Goal: Subscribe to service/newsletter

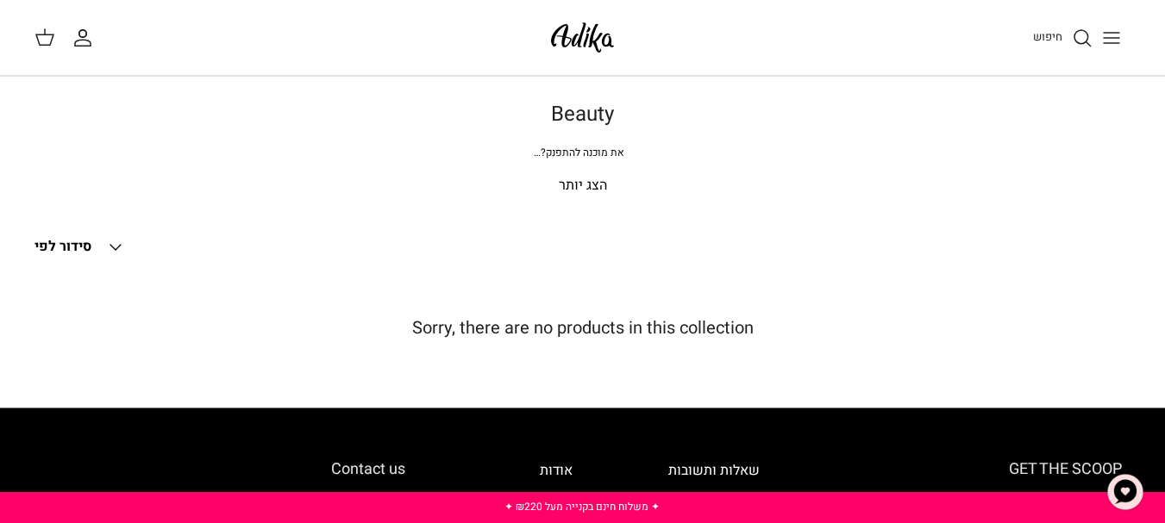
click at [1123, 39] on button "Toggle menu" at bounding box center [1111, 38] width 38 height 38
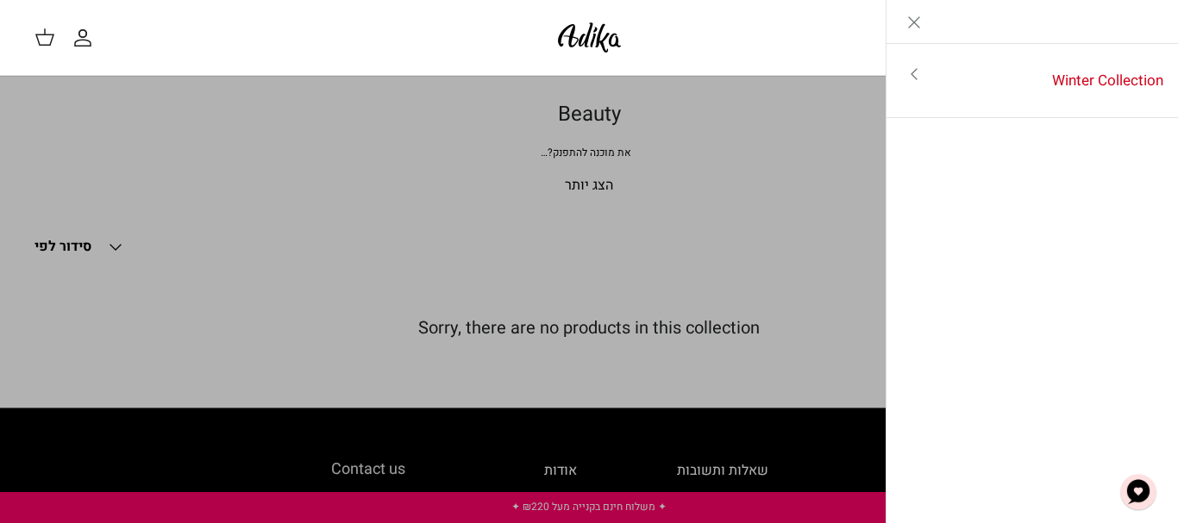
click at [857, 29] on div "חיפוש" at bounding box center [893, 38] width 501 height 38
click at [914, 22] on line "Close" at bounding box center [914, 22] width 10 height 10
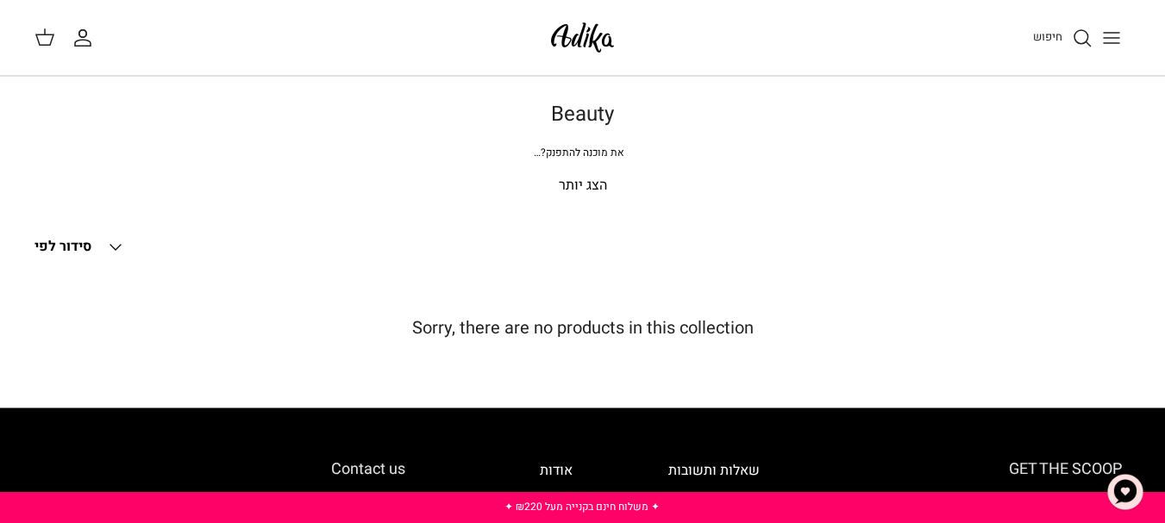
click at [574, 183] on p "הצג יותר" at bounding box center [582, 186] width 1096 height 22
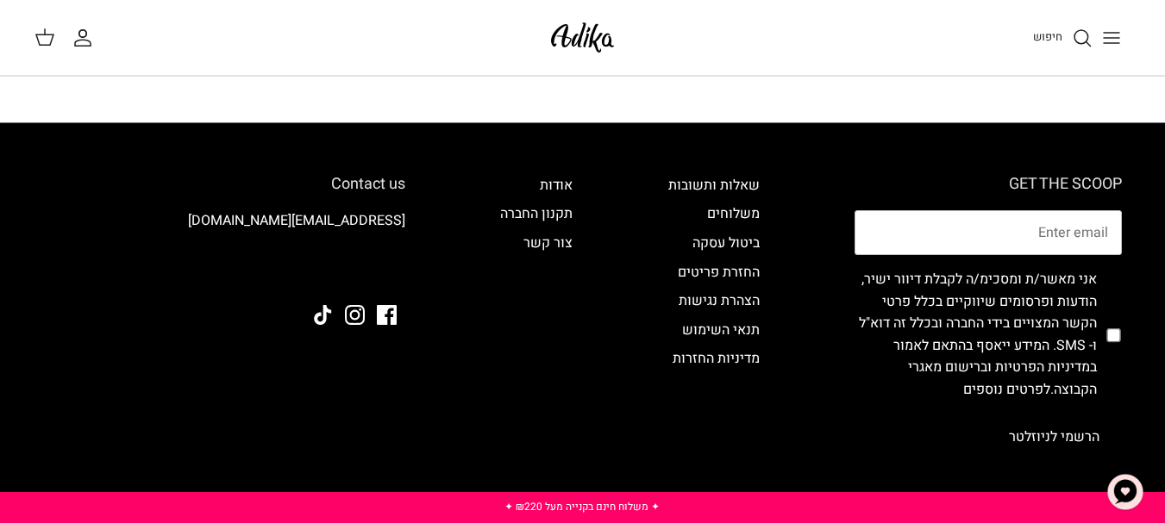
scroll to position [345, 0]
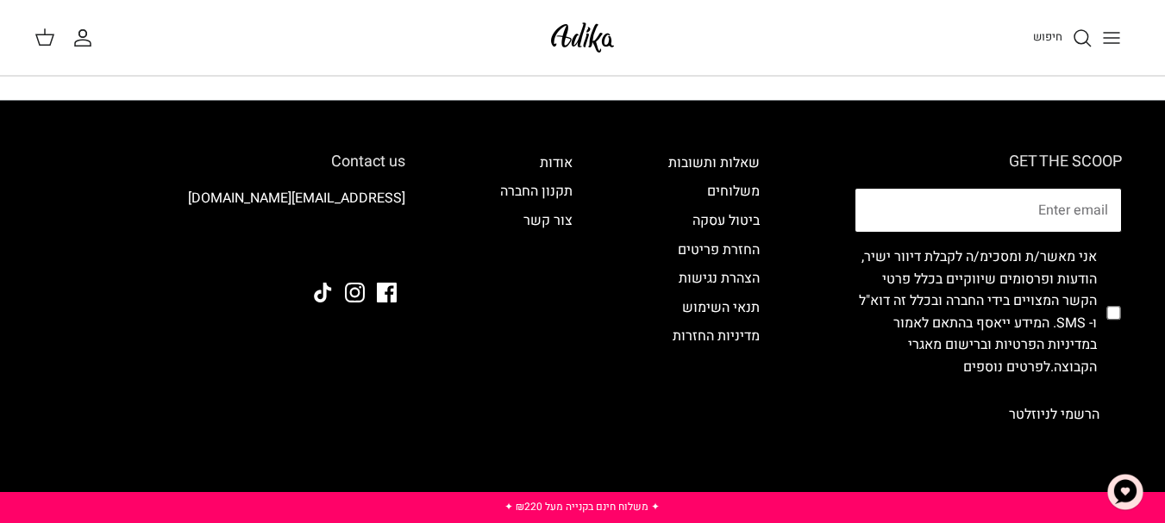
click at [1067, 201] on input "Email" at bounding box center [987, 210] width 267 height 45
click at [1119, 310] on input "checkbox" at bounding box center [1113, 313] width 14 height 159
checkbox input "true"
click at [1048, 412] on button "הרשמי לניוזלטר" at bounding box center [1053, 414] width 135 height 43
click at [1017, 205] on input "Email" at bounding box center [987, 210] width 267 height 45
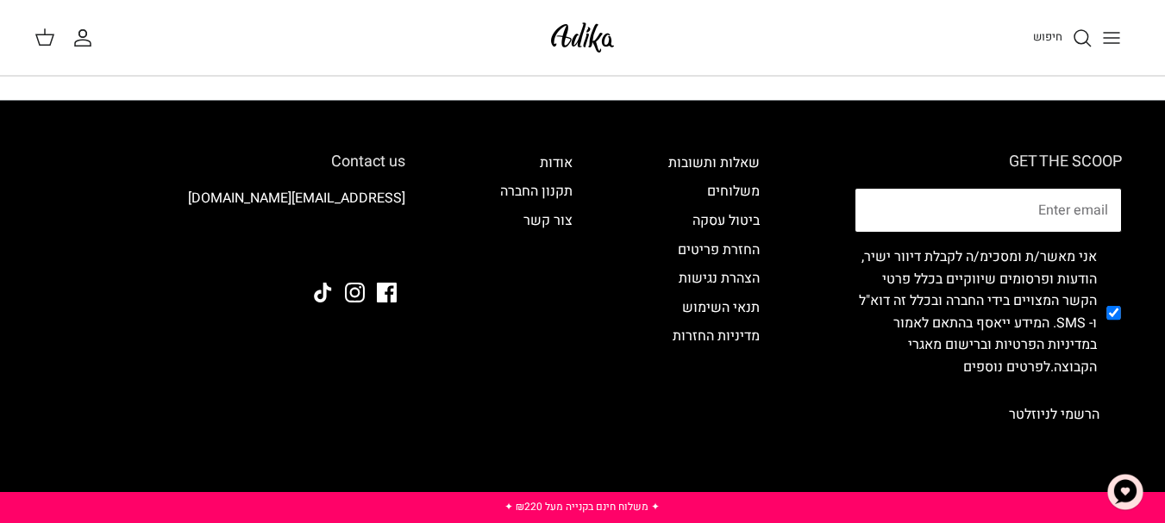
type input "[EMAIL_ADDRESS][DOMAIN_NAME]"
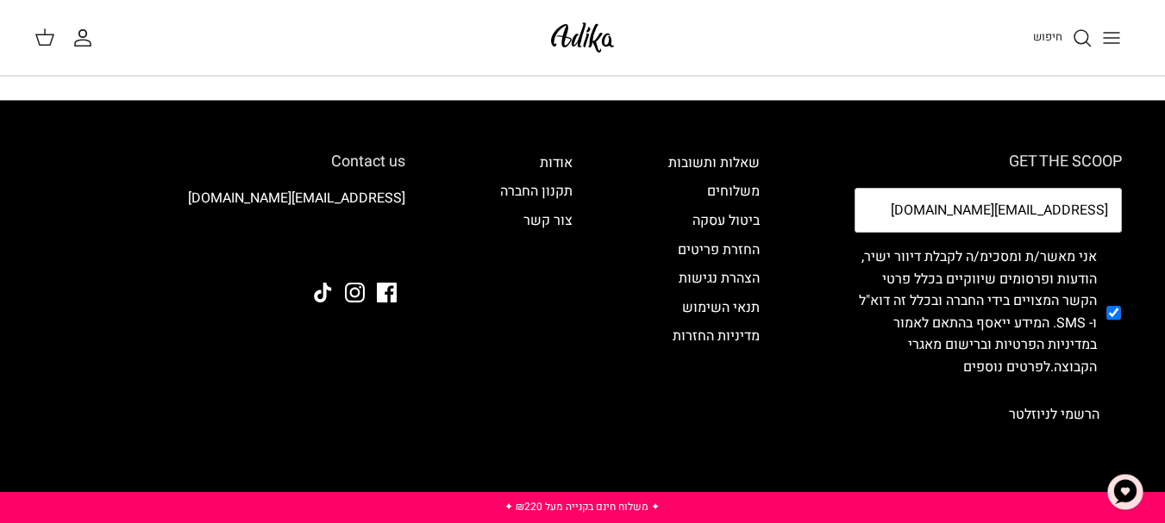
click at [1043, 407] on button "הרשמי לניוזלטר" at bounding box center [1053, 414] width 135 height 43
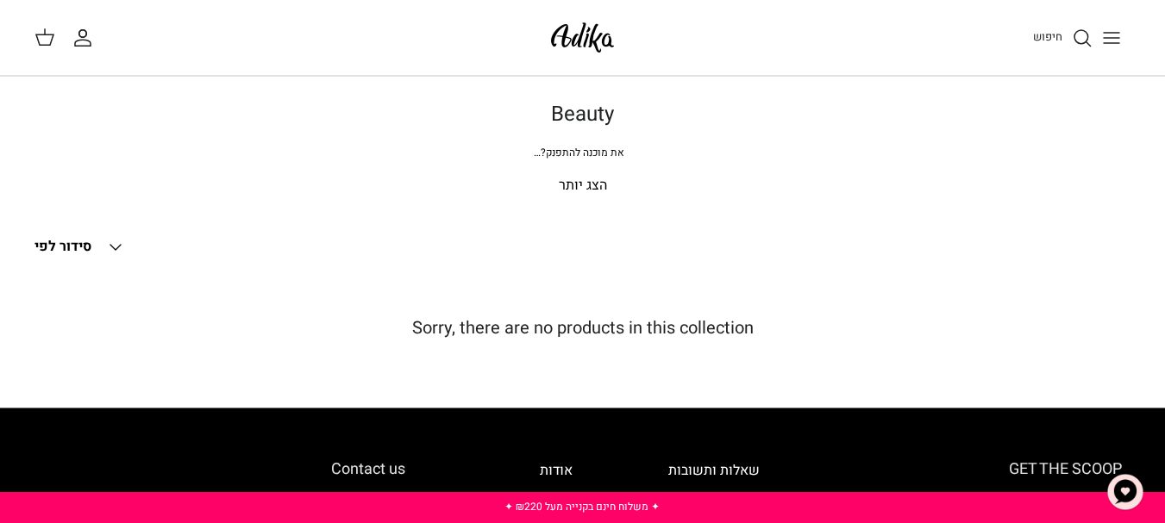
click at [1041, 32] on span "חיפוש" at bounding box center [1047, 36] width 29 height 16
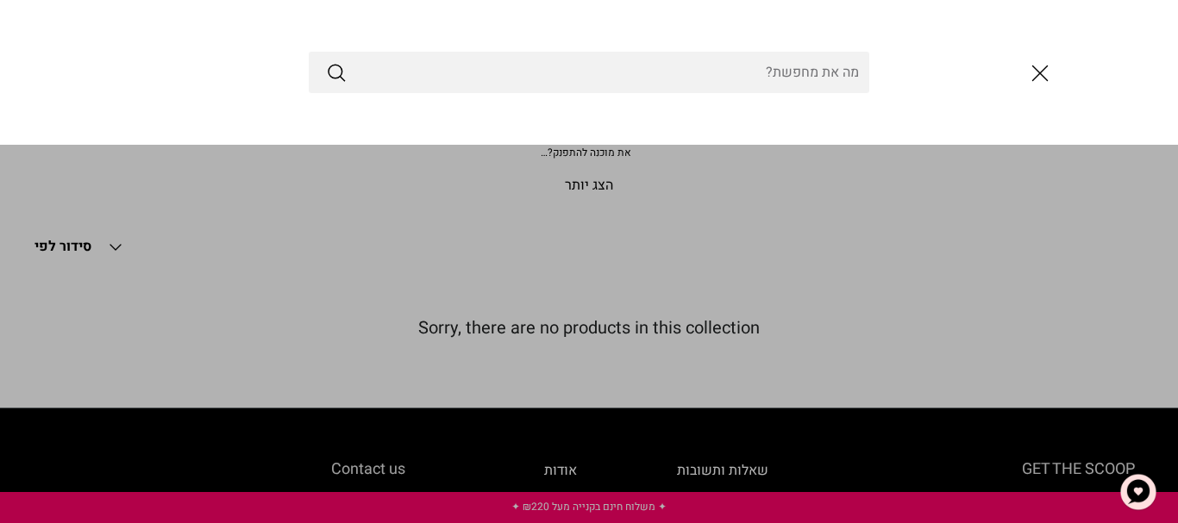
click at [811, 71] on input "Search Store" at bounding box center [589, 72] width 560 height 41
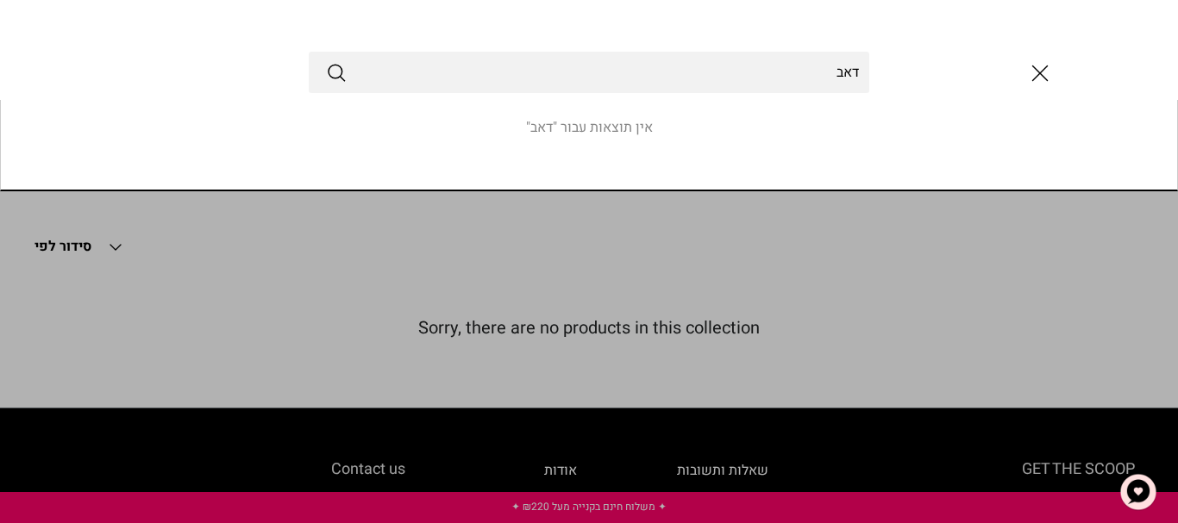
type input "דאב"
click at [332, 74] on icon "Submit" at bounding box center [336, 72] width 21 height 21
